Goal: Find specific page/section: Find specific page/section

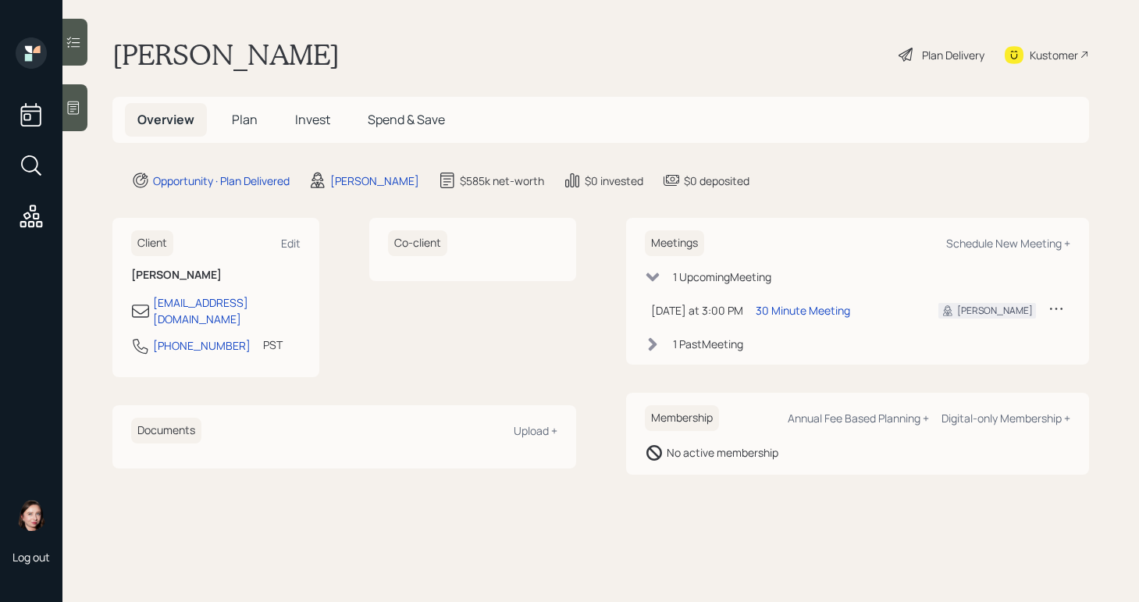
click at [935, 59] on div "Plan Delivery" at bounding box center [953, 55] width 62 height 16
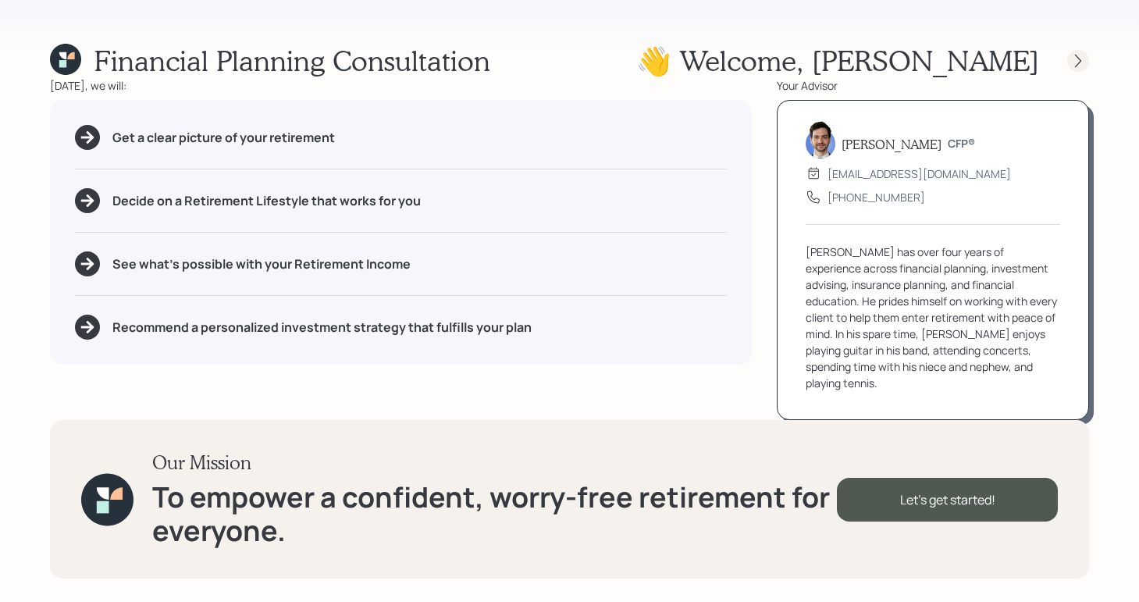
click at [1077, 56] on icon at bounding box center [1078, 60] width 6 height 13
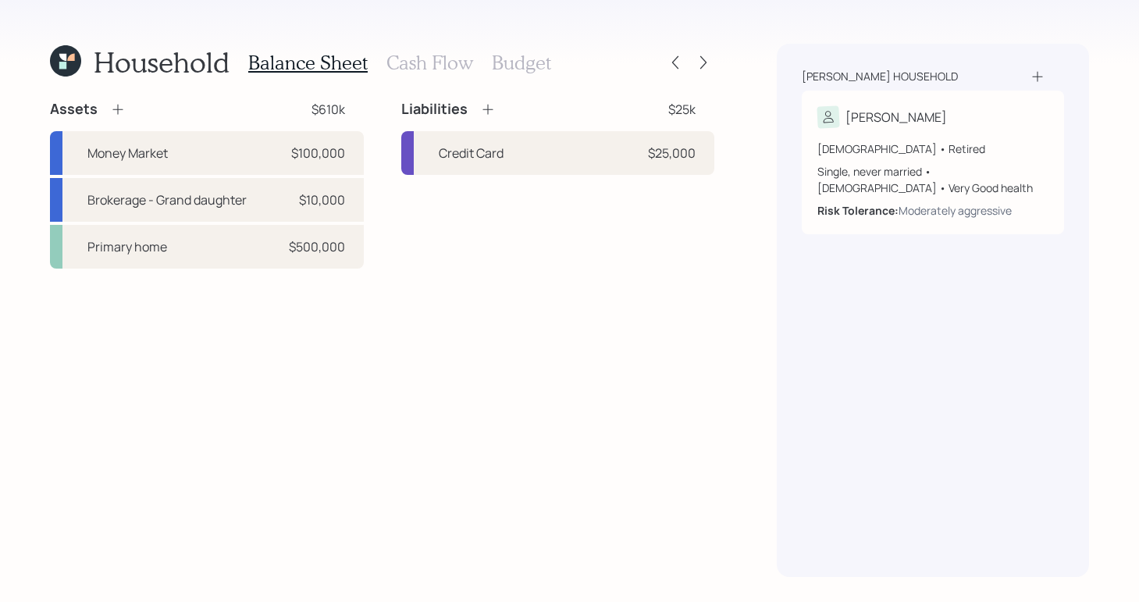
click at [436, 62] on h3 "Cash Flow" at bounding box center [429, 63] width 87 height 23
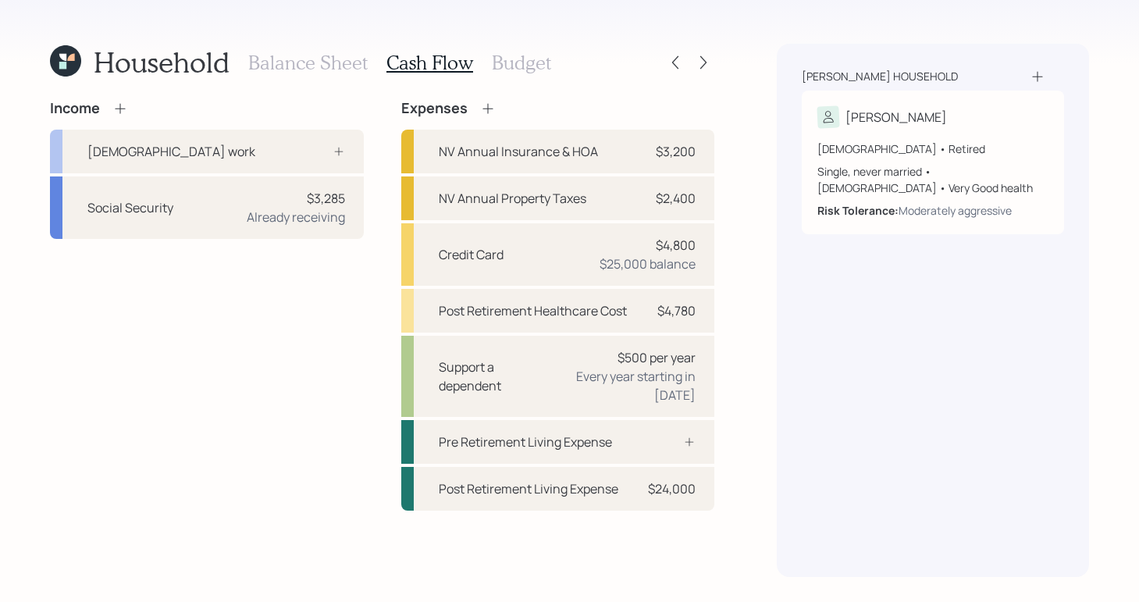
click at [512, 59] on h3 "Budget" at bounding box center [521, 63] width 59 height 23
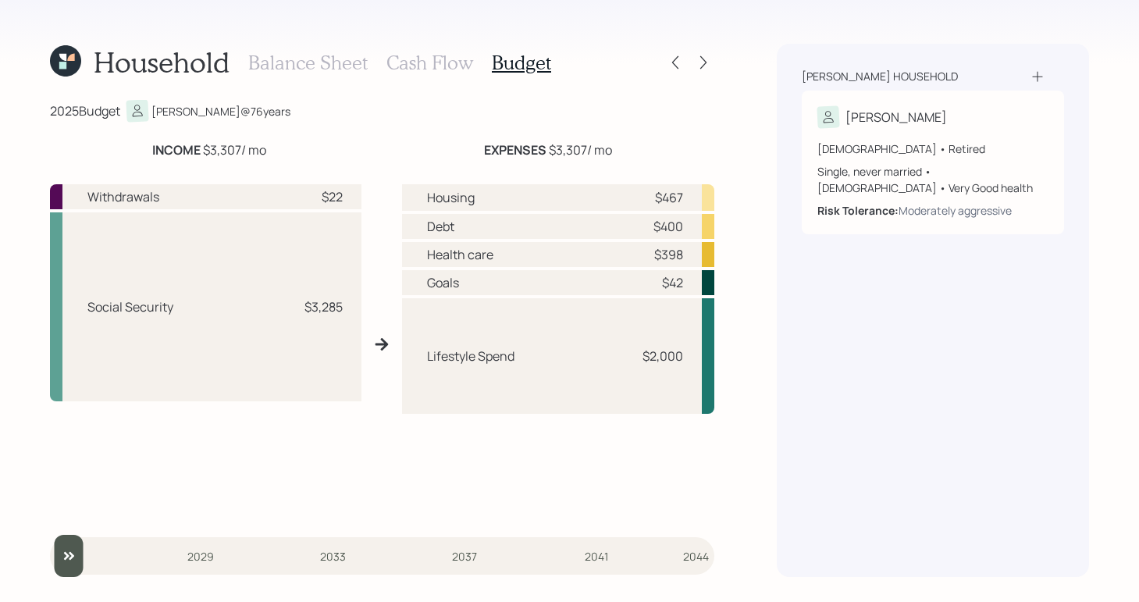
click at [62, 49] on icon at bounding box center [65, 60] width 31 height 31
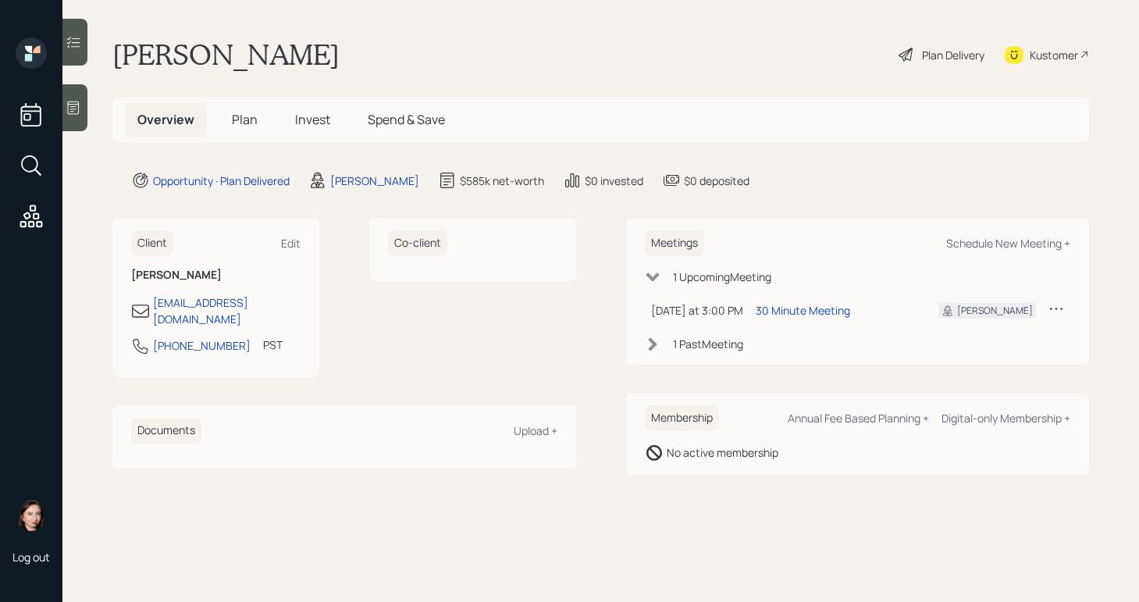
click at [364, 31] on main "[PERSON_NAME] Plan Delivery Kustomer Overview Plan Invest Spend & Save Opportun…" at bounding box center [600, 301] width 1077 height 602
